Goal: Information Seeking & Learning: Learn about a topic

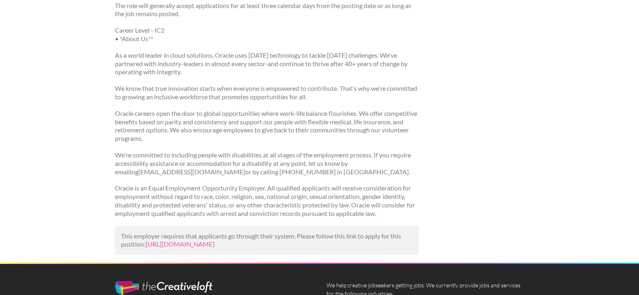
scroll to position [685, 0]
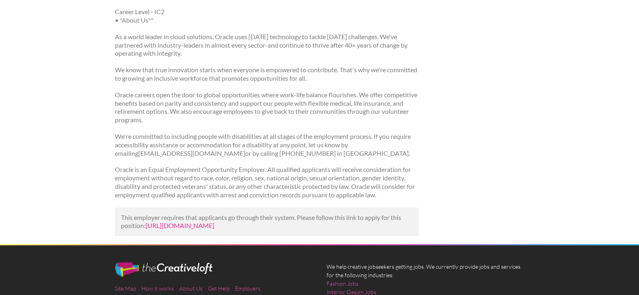
click at [206, 225] on link "[URL][DOMAIN_NAME]" at bounding box center [180, 225] width 69 height 8
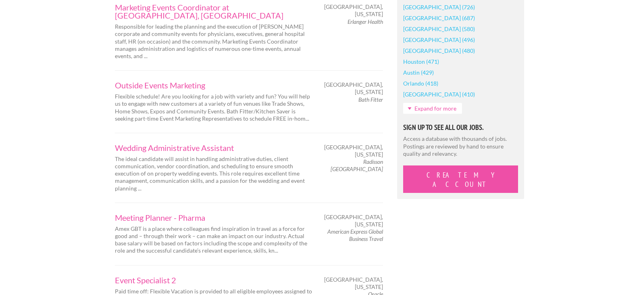
scroll to position [685, 0]
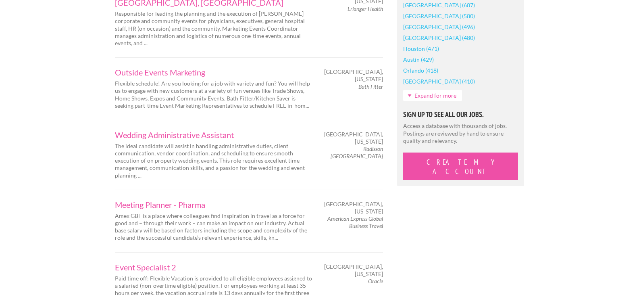
drag, startPoint x: 139, startPoint y: 264, endPoint x: 89, endPoint y: 238, distance: 56.8
click at [89, 238] on div "Employers My Account Log Out The Creative Loft Search Jobs Browse Jobs Get Help…" at bounding box center [319, 183] width 639 height 1736
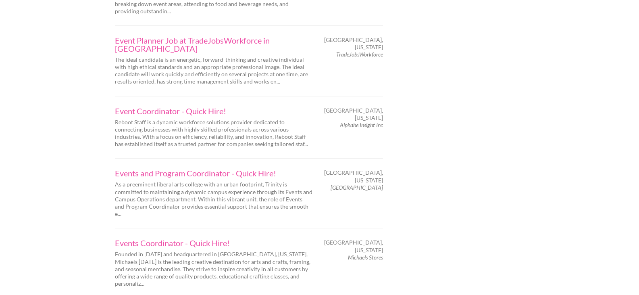
scroll to position [1250, 0]
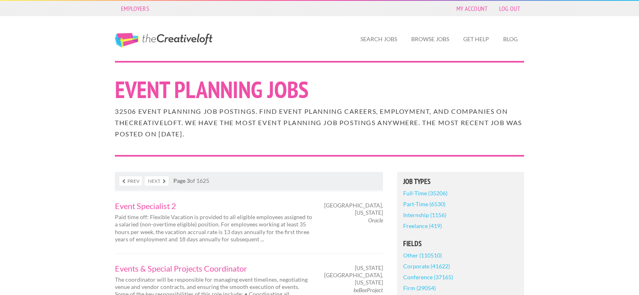
click at [133, 179] on link "Prev" at bounding box center [130, 180] width 23 height 9
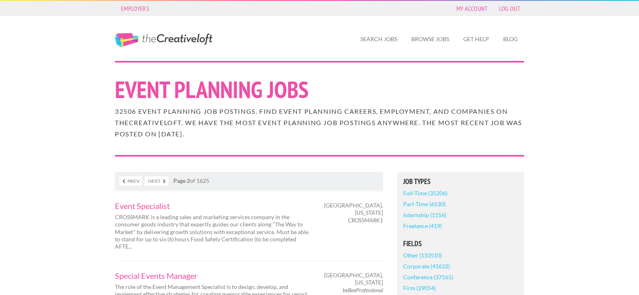
click at [133, 179] on link "Prev" at bounding box center [130, 180] width 23 height 9
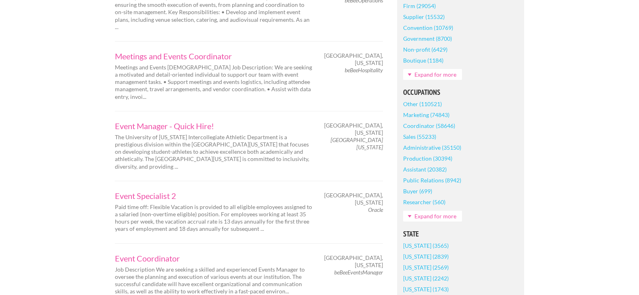
scroll to position [282, 0]
click at [136, 191] on link "Event Specialist 2" at bounding box center [214, 195] width 198 height 8
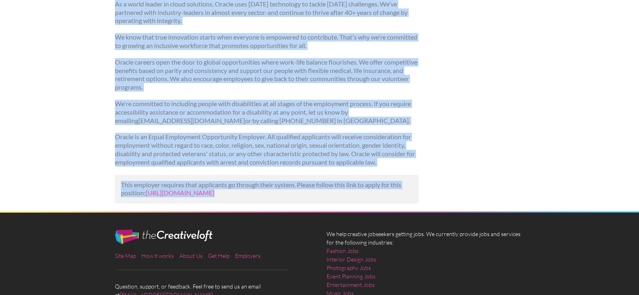
scroll to position [726, 0]
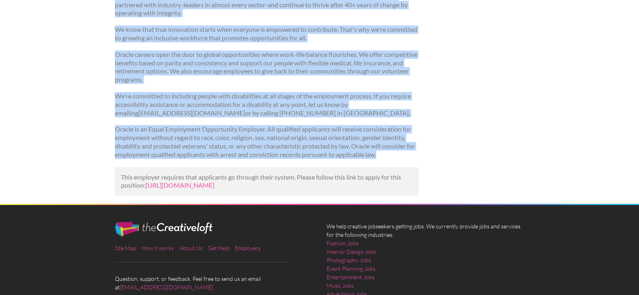
drag, startPoint x: 146, startPoint y: 153, endPoint x: 390, endPoint y: 158, distance: 244.4
copy div "**Job Description** Assist in the development and execution of corporate event …"
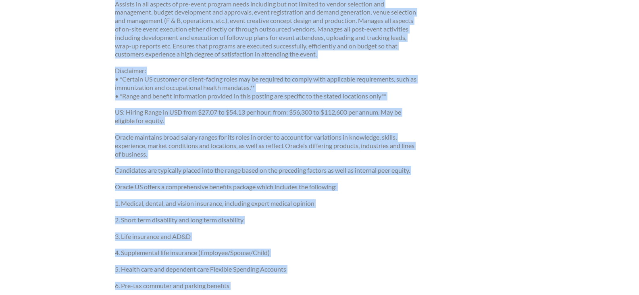
scroll to position [0, 0]
